Goal: Task Accomplishment & Management: Manage account settings

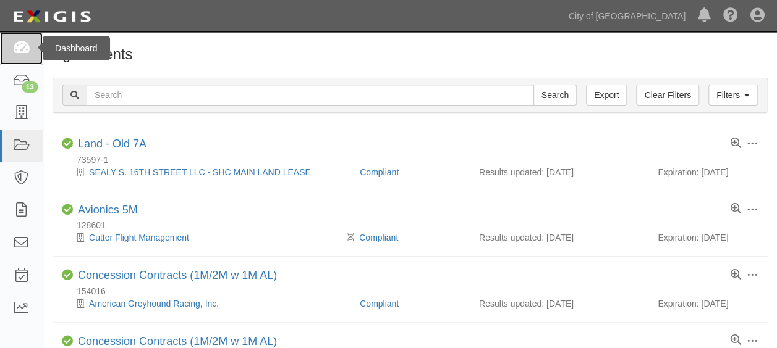
click at [23, 57] on link at bounding box center [21, 48] width 43 height 33
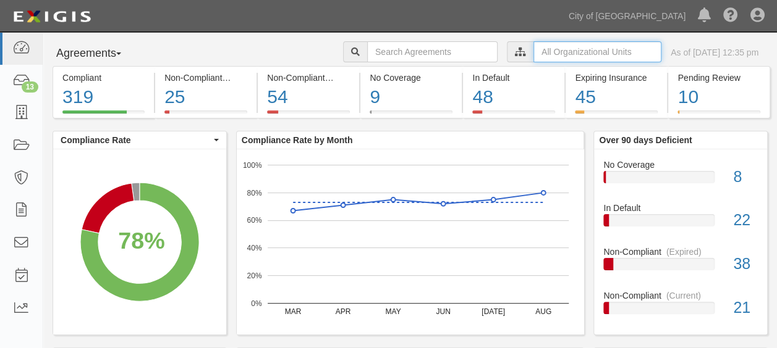
click at [546, 51] on input "text" at bounding box center [597, 51] width 128 height 21
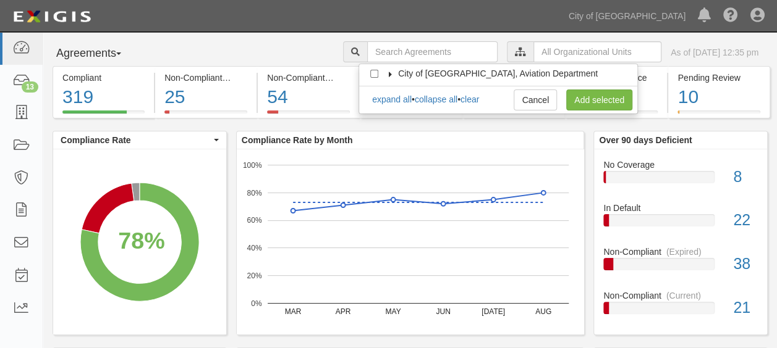
click at [388, 72] on icon at bounding box center [390, 75] width 9 height 6
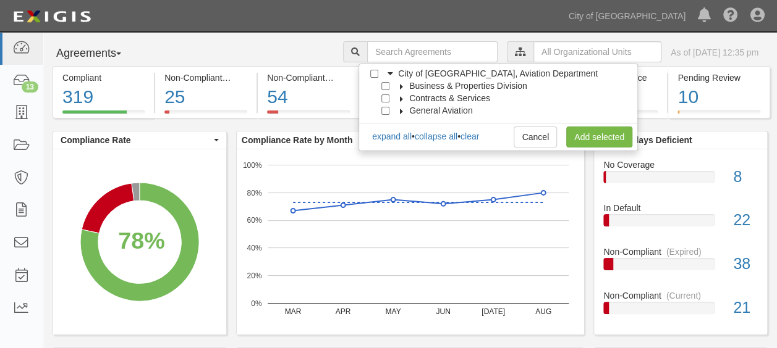
click at [402, 87] on icon at bounding box center [401, 87] width 9 height 6
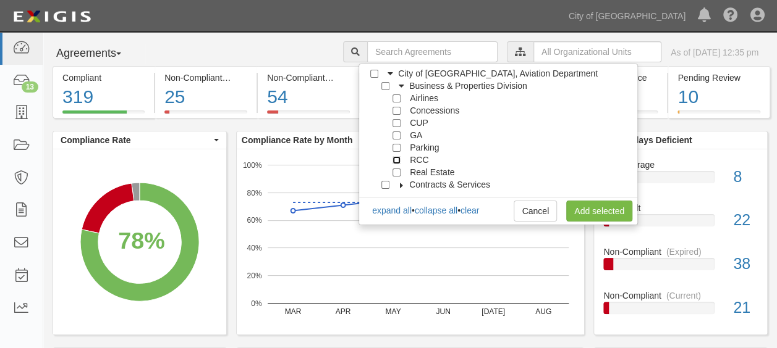
click at [392, 157] on input "RCC" at bounding box center [396, 160] width 8 height 8
checkbox input "true"
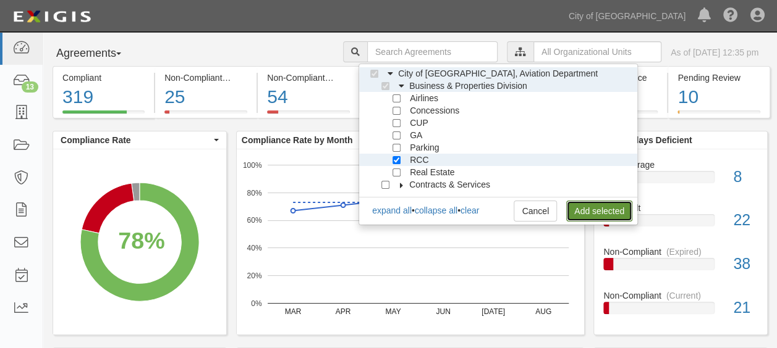
click at [575, 206] on link "Add selected" at bounding box center [599, 211] width 66 height 21
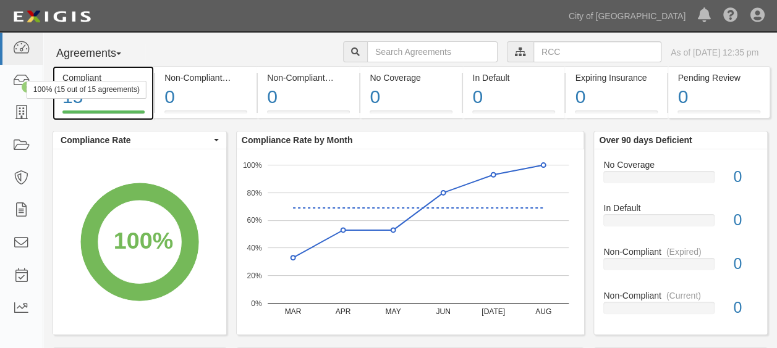
click at [114, 102] on div "15" at bounding box center [103, 97] width 82 height 27
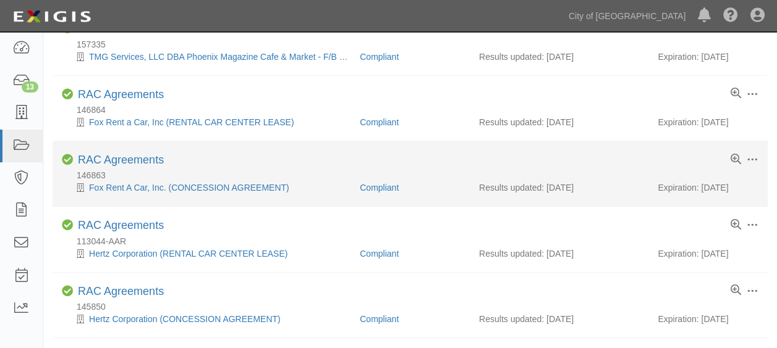
scroll to position [309, 0]
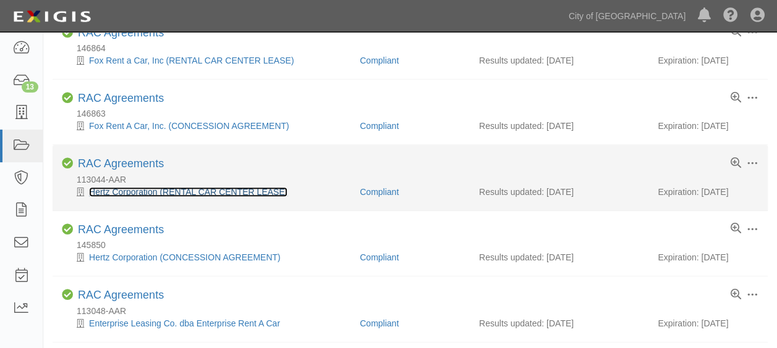
click at [130, 187] on link "Hertz Corporation (RENTAL CAR CENTER LEASE)" at bounding box center [188, 192] width 198 height 10
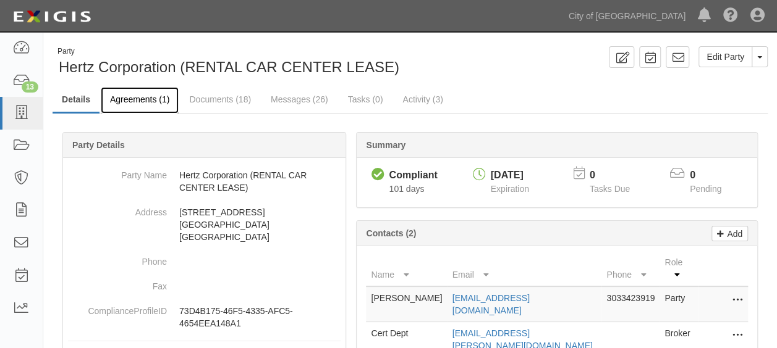
click at [147, 103] on link "Agreements (1)" at bounding box center [140, 100] width 78 height 27
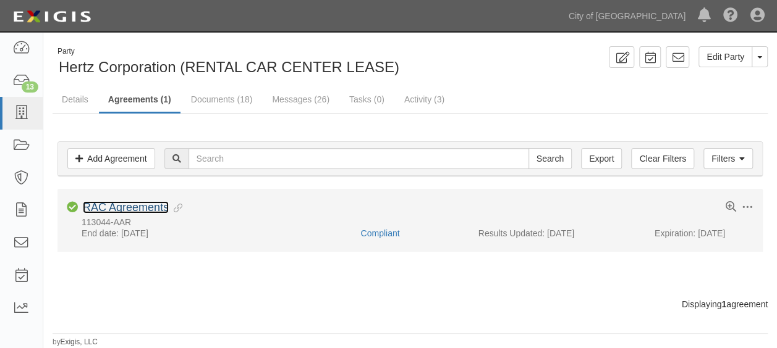
click at [137, 206] on link "RAC Agreements" at bounding box center [126, 207] width 86 height 12
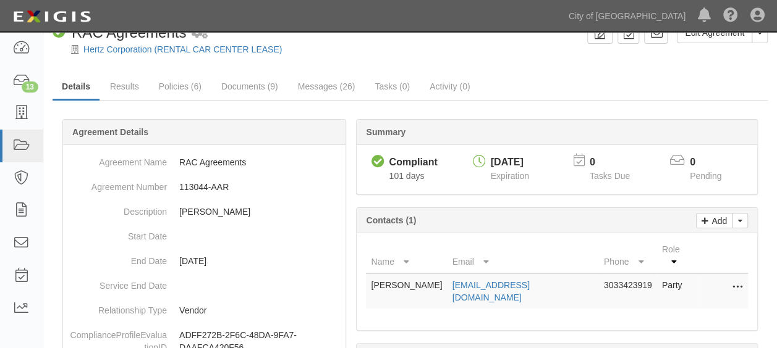
scroll to position [62, 0]
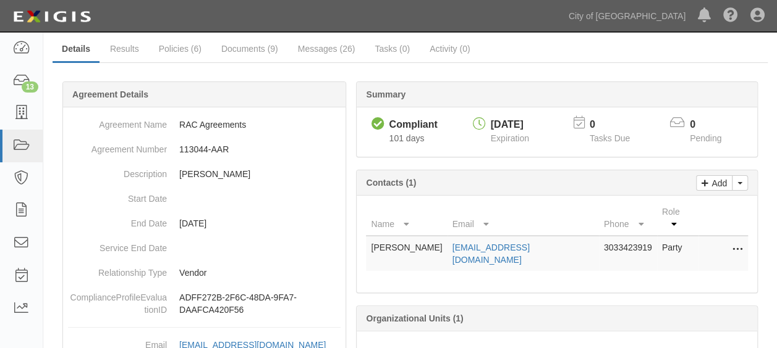
click at [734, 242] on icon at bounding box center [737, 250] width 10 height 16
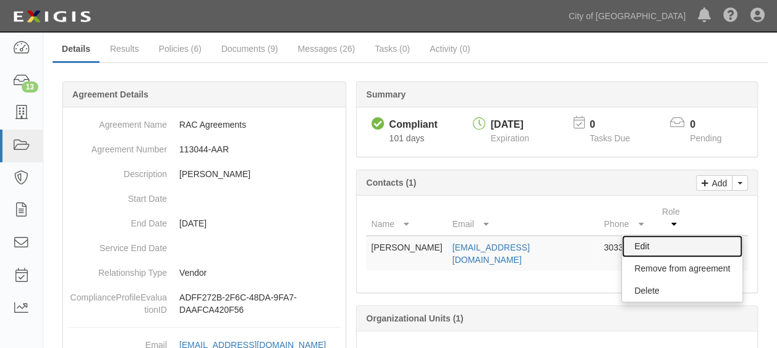
click at [657, 235] on link "Edit" at bounding box center [682, 246] width 120 height 22
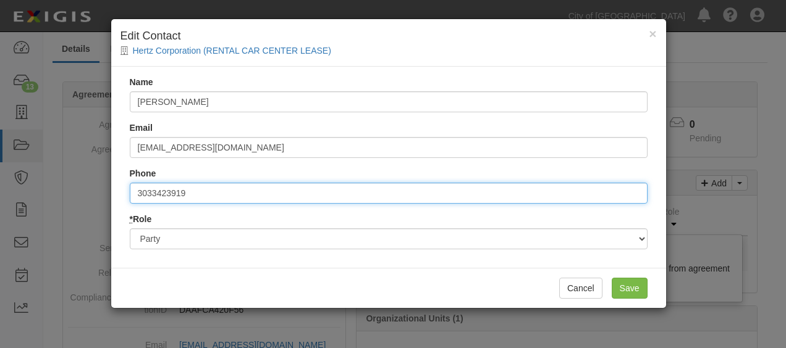
click at [219, 195] on input "3033423919" at bounding box center [389, 193] width 518 height 21
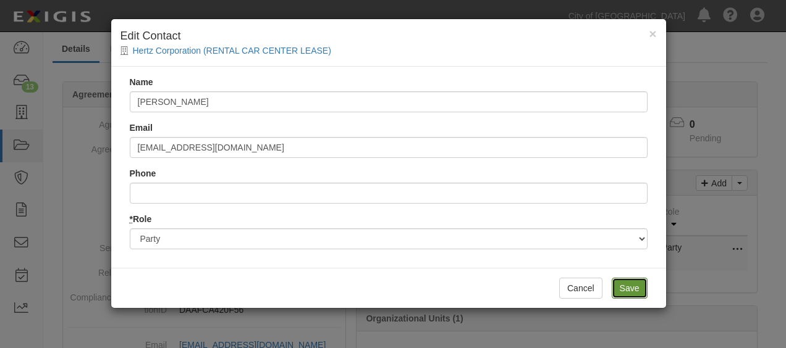
click at [624, 285] on input "Save" at bounding box center [630, 288] width 36 height 21
